Goal: Transaction & Acquisition: Purchase product/service

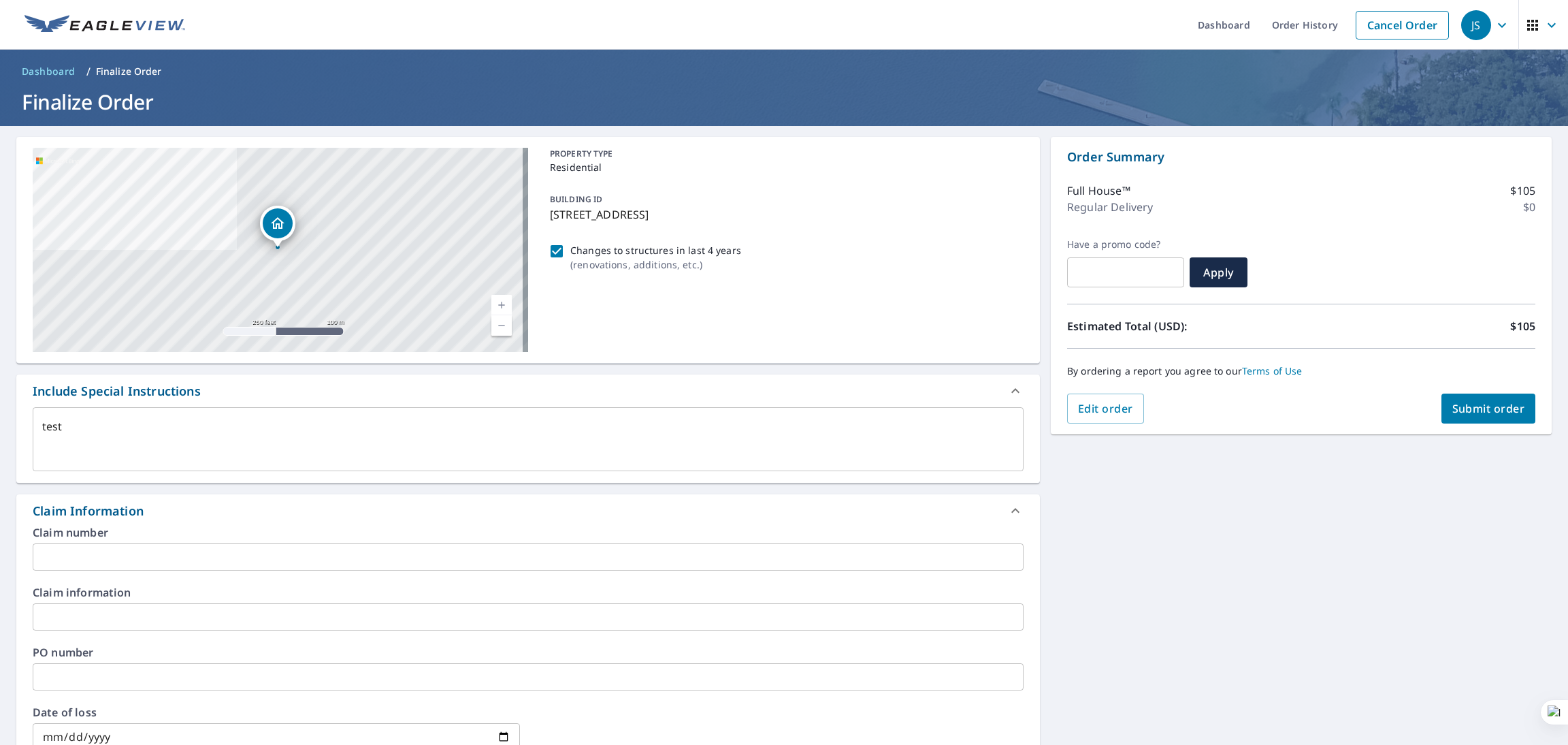
click at [603, 216] on p "[STREET_ADDRESS]" at bounding box center [784, 214] width 468 height 16
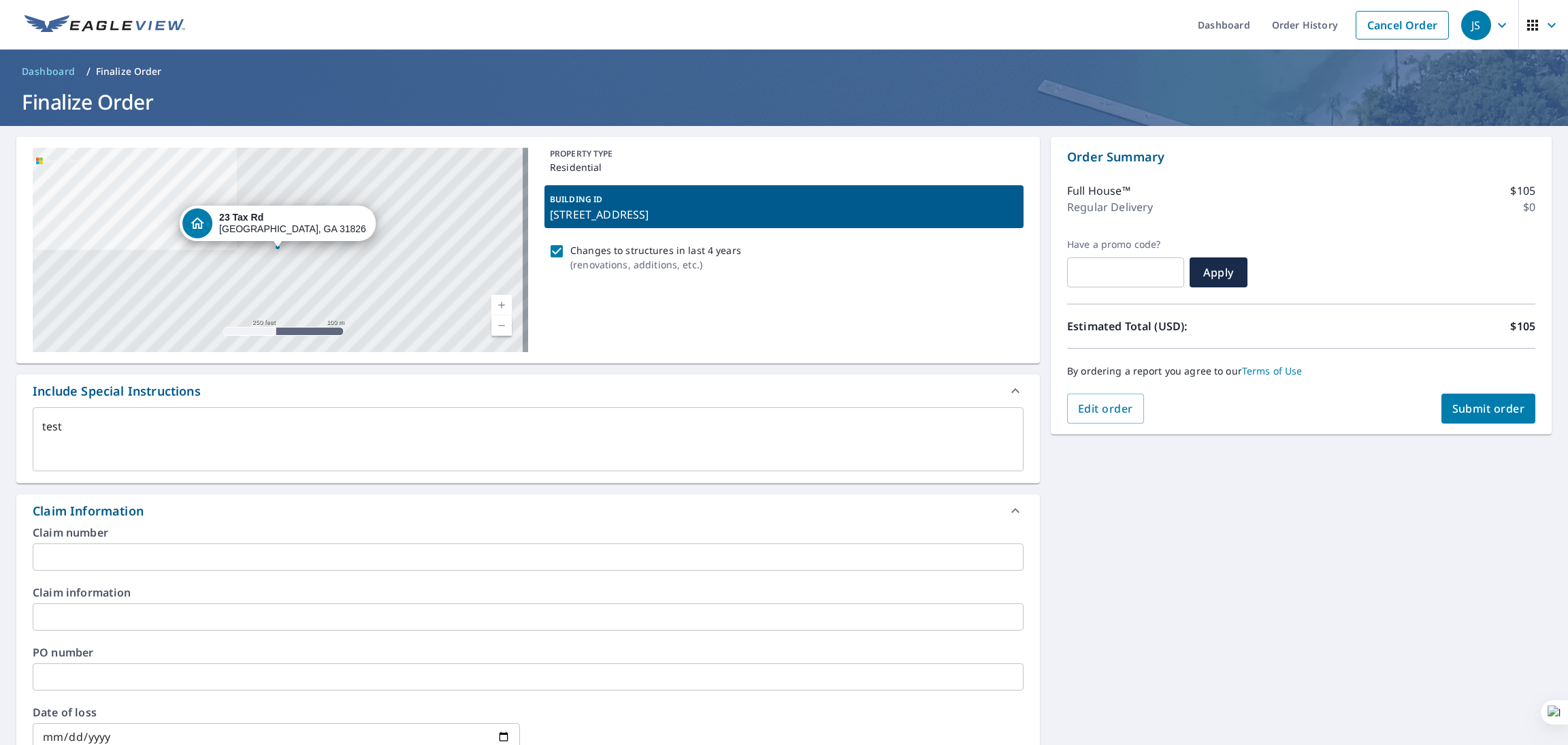
click at [608, 213] on p "[STREET_ADDRESS]" at bounding box center [784, 214] width 468 height 16
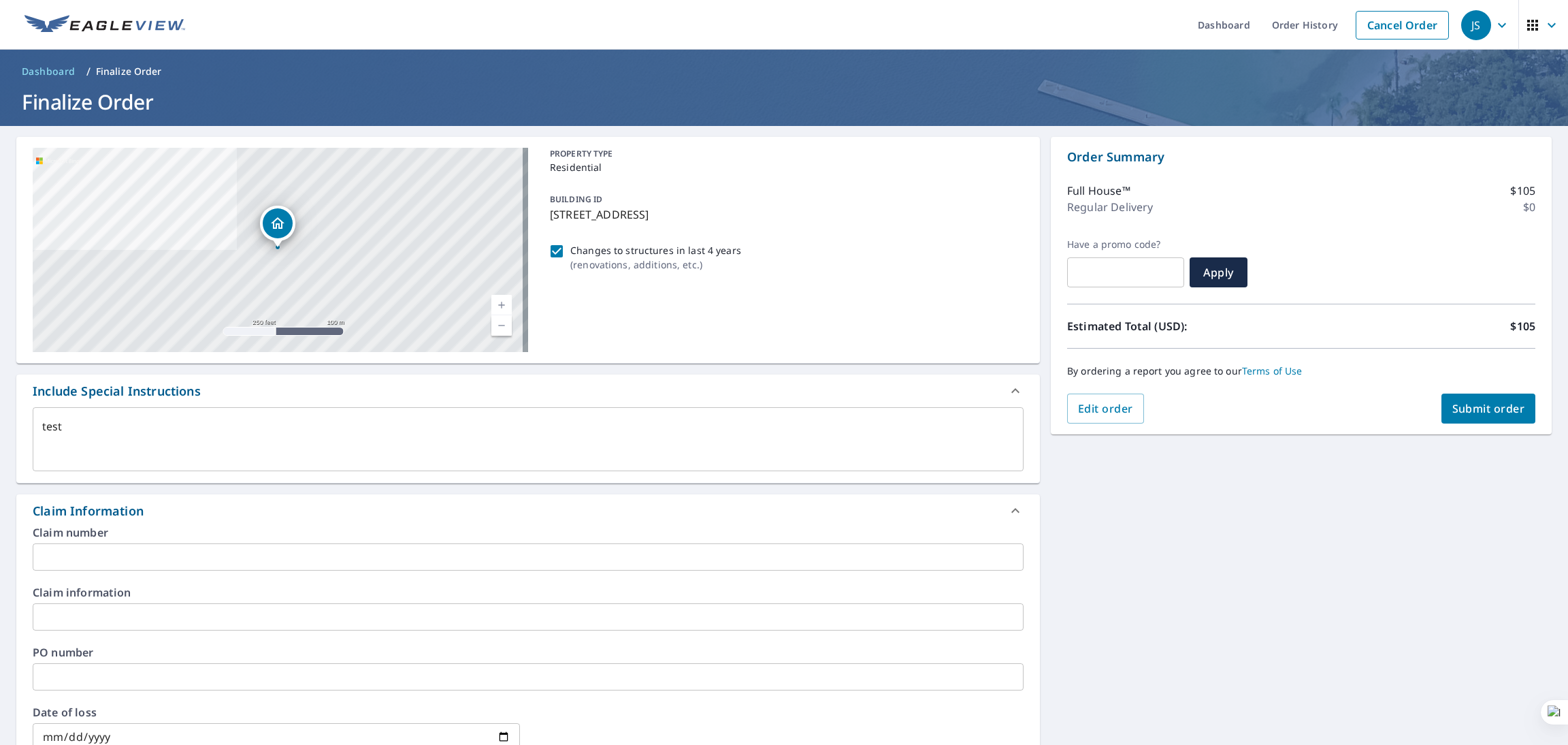
click at [585, 168] on p "Residential" at bounding box center [784, 167] width 468 height 15
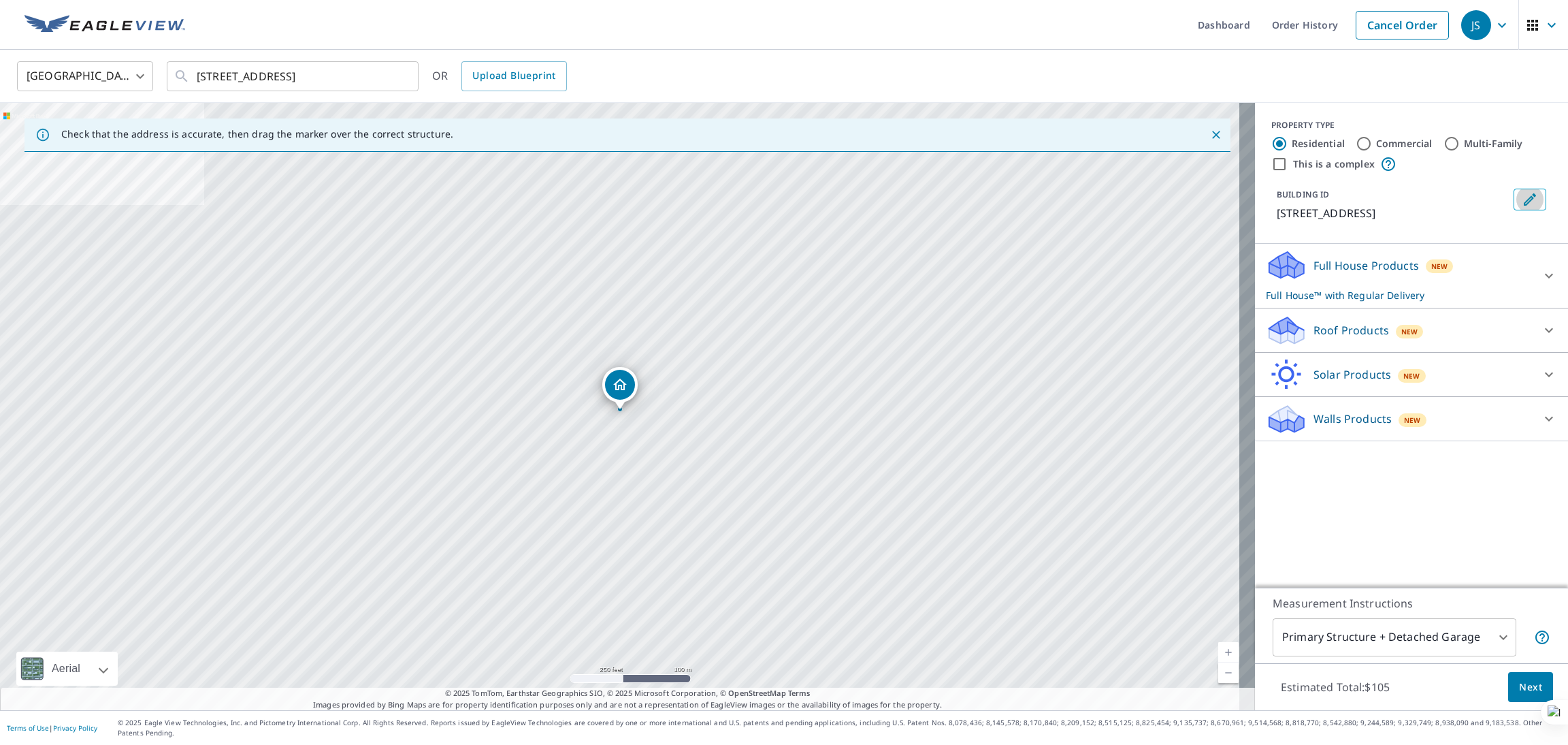
click at [1522, 204] on icon "Edit building 1" at bounding box center [1530, 199] width 16 height 16
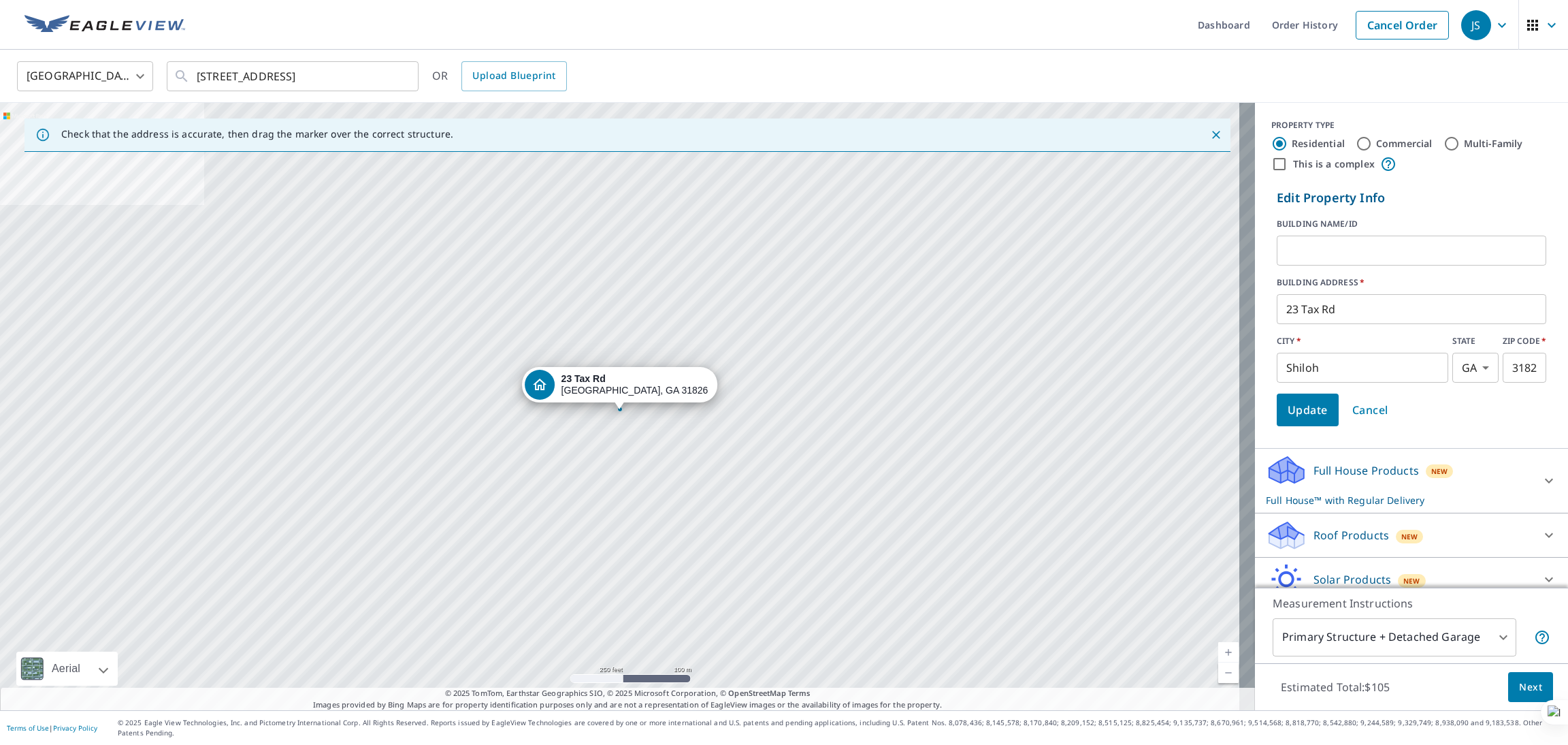
click at [1342, 247] on input "text" at bounding box center [1411, 251] width 269 height 38
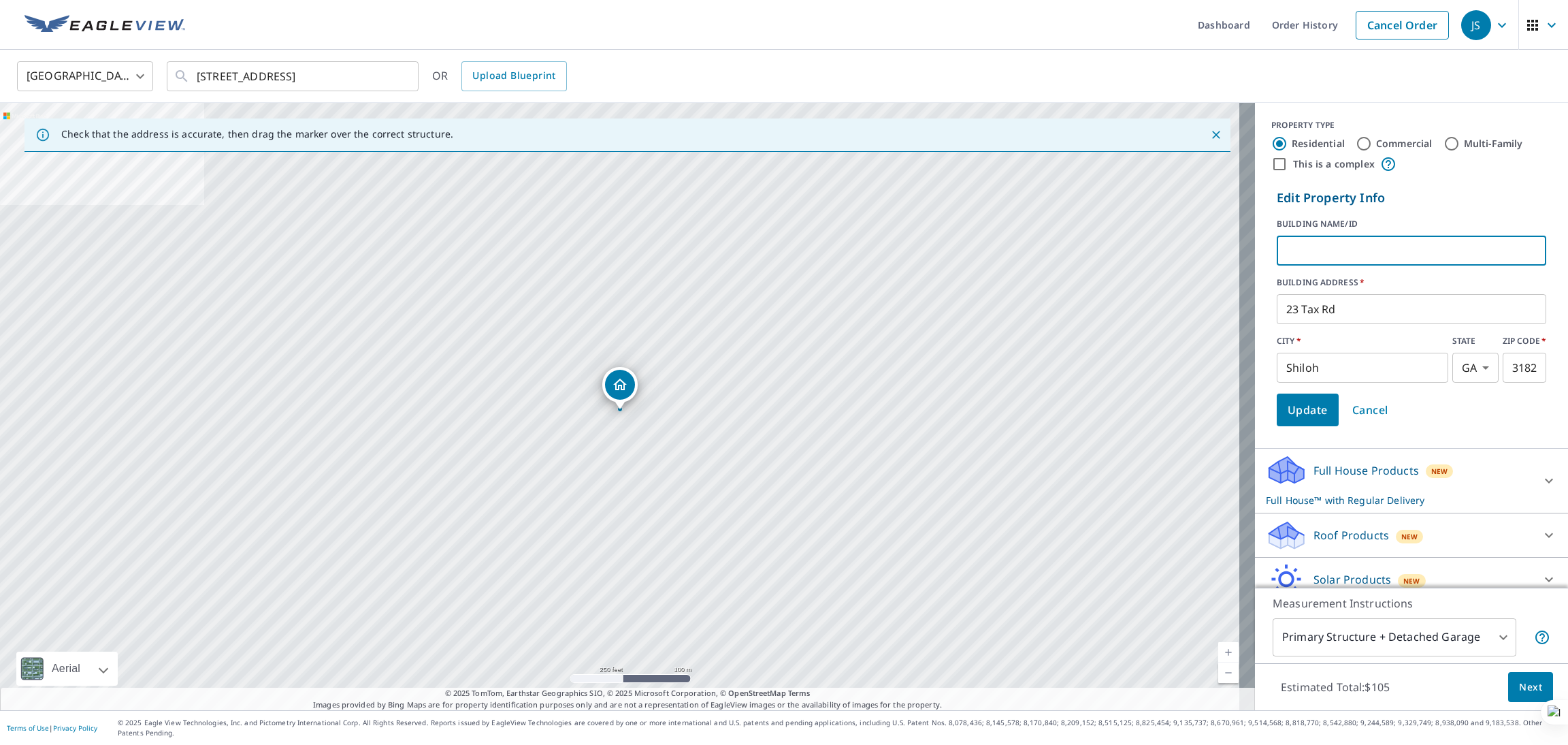
click at [1354, 410] on span "Cancel" at bounding box center [1370, 410] width 36 height 19
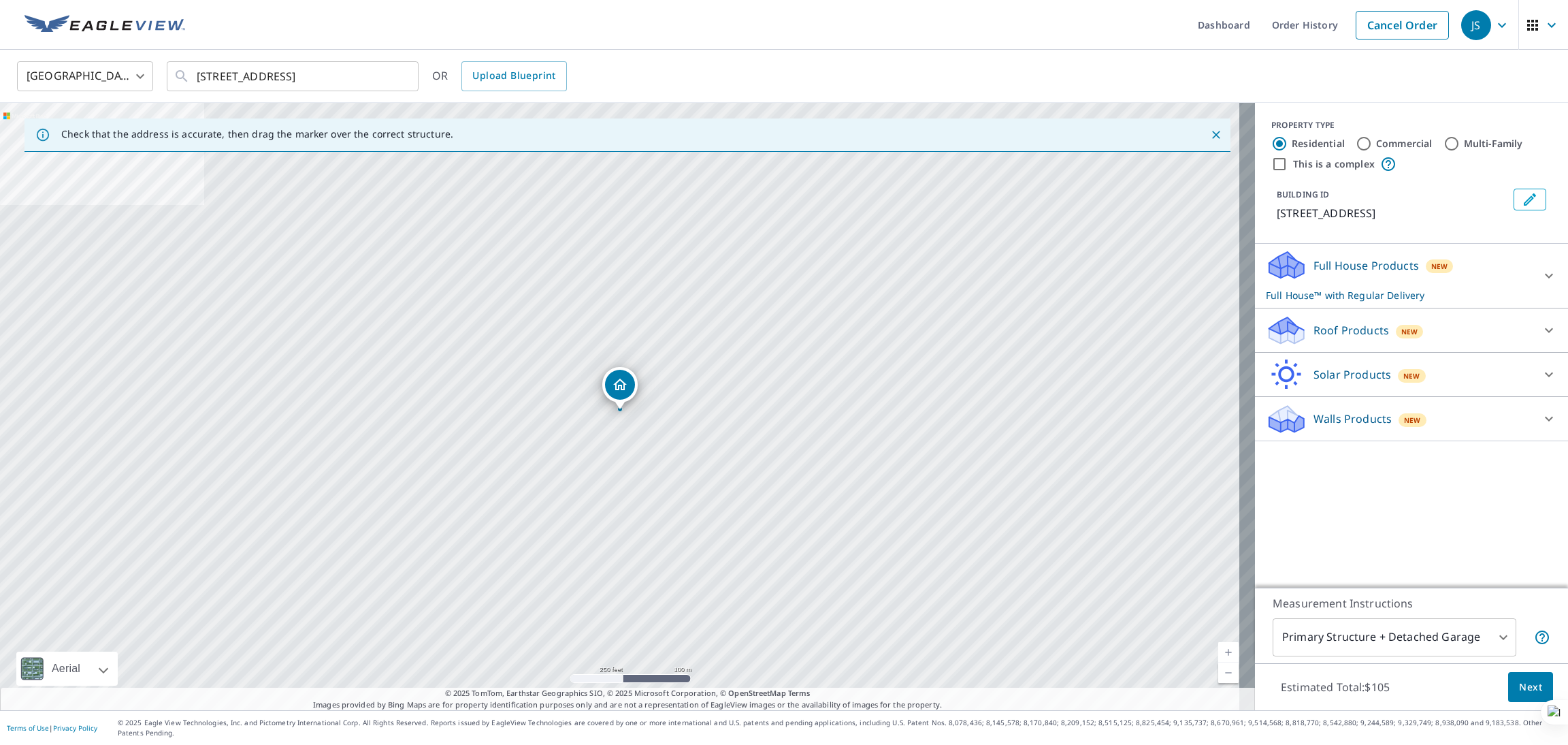
click at [943, 28] on ul "Dashboard Order History Cancel Order" at bounding box center [825, 25] width 1263 height 50
click at [871, 25] on ul "Dashboard Order History Cancel Order" at bounding box center [825, 25] width 1263 height 50
click at [863, 40] on ul "Dashboard Order History Cancel Order" at bounding box center [825, 25] width 1263 height 50
click at [1010, 22] on ul "Dashboard Order History Cancel Order" at bounding box center [825, 25] width 1263 height 50
